Goal: Task Accomplishment & Management: Use online tool/utility

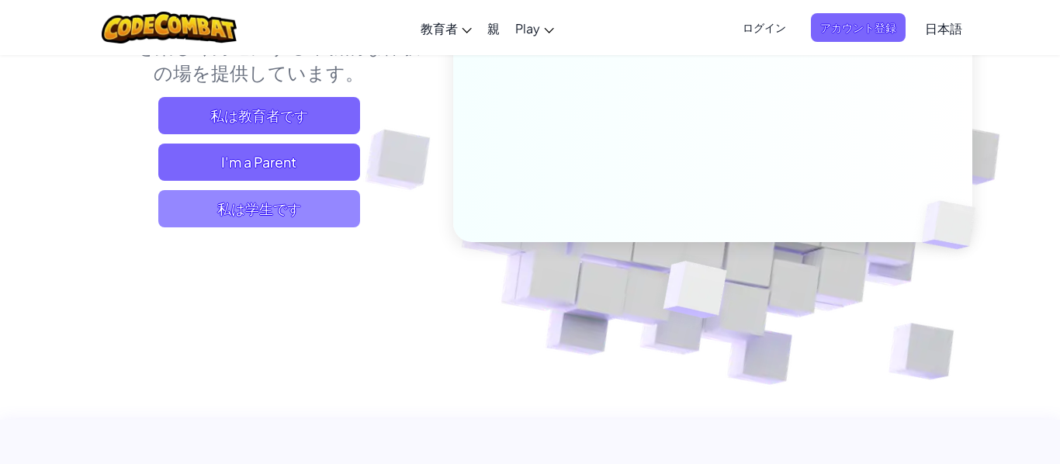
scroll to position [265, 0]
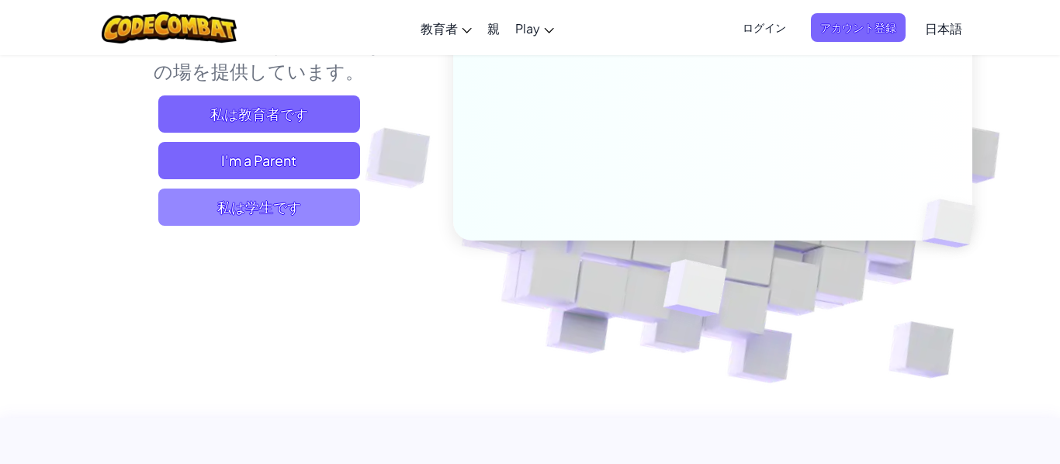
click at [267, 223] on span "私は学生です" at bounding box center [259, 207] width 202 height 37
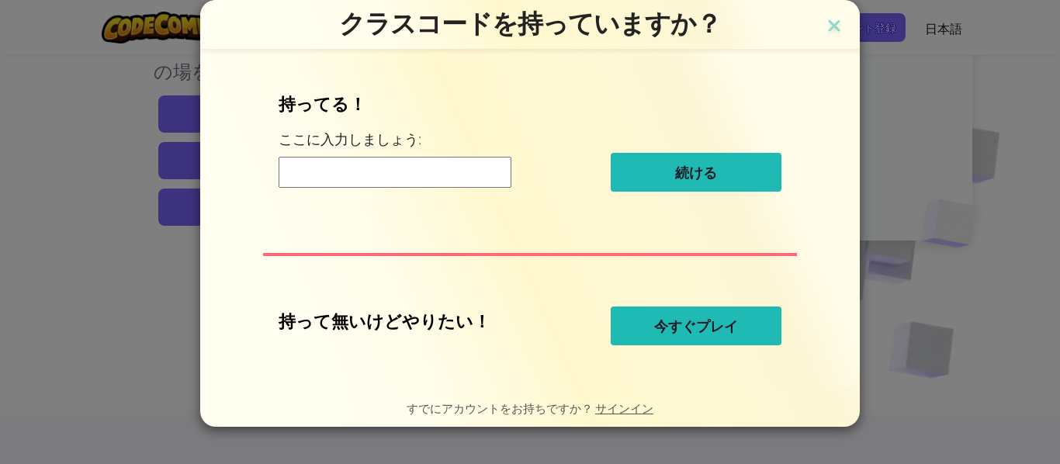
click at [692, 337] on button "今すぐプレイ" at bounding box center [696, 326] width 171 height 39
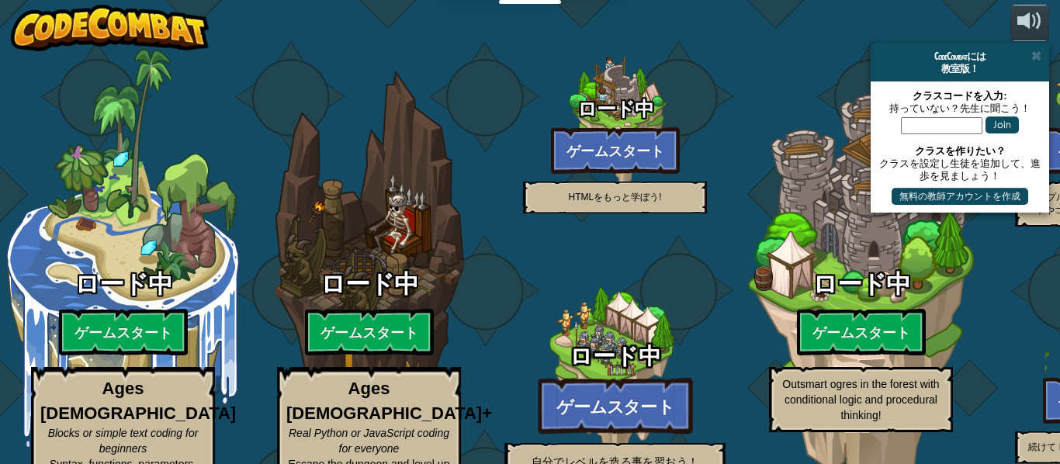
select select "ja"
